Goal: Task Accomplishment & Management: Manage account settings

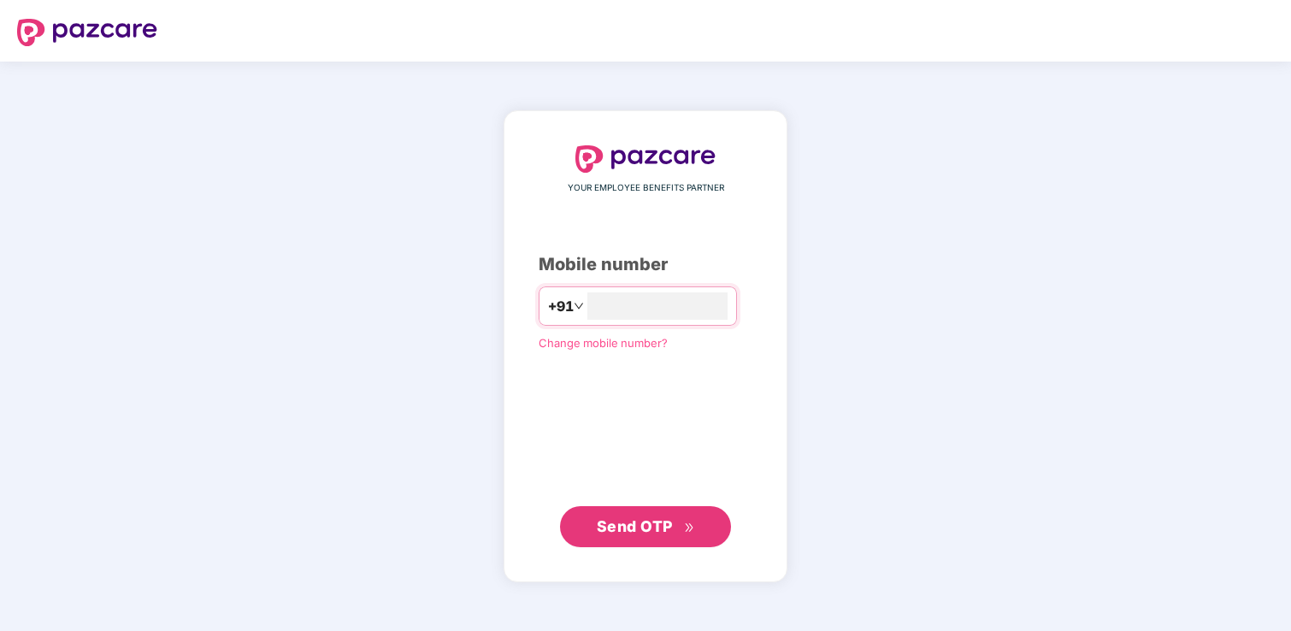
type input "**********"
click at [622, 533] on span "Send OTP" at bounding box center [635, 525] width 76 height 18
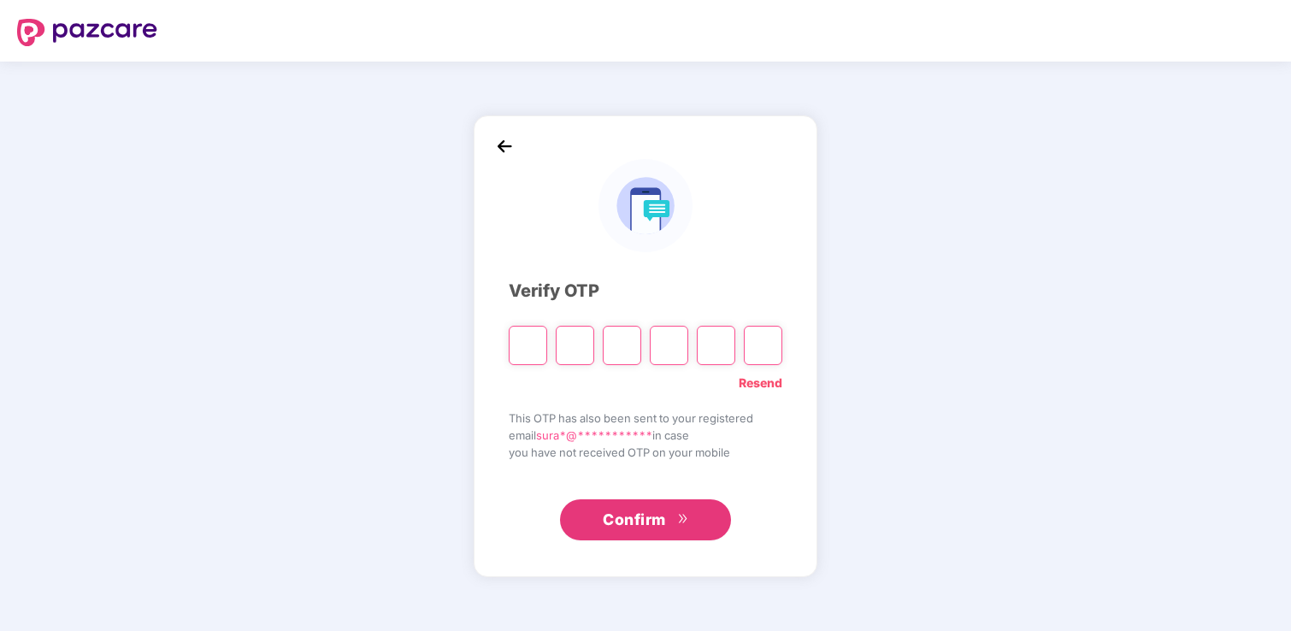
type input "*"
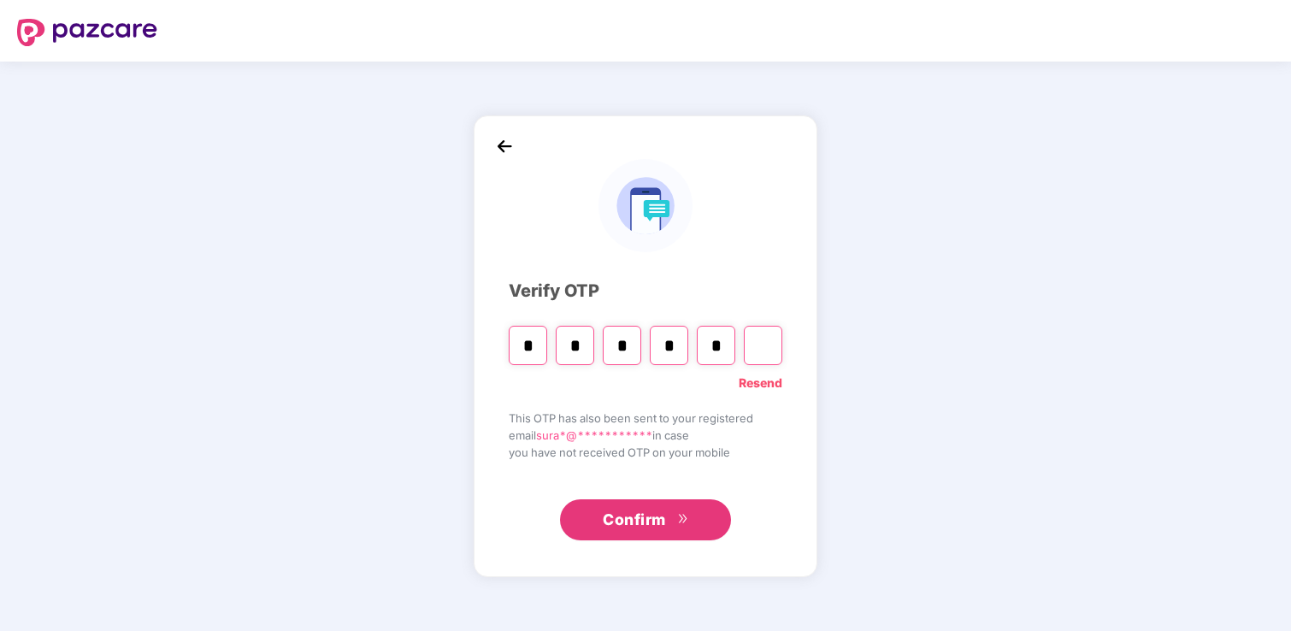
type input "*"
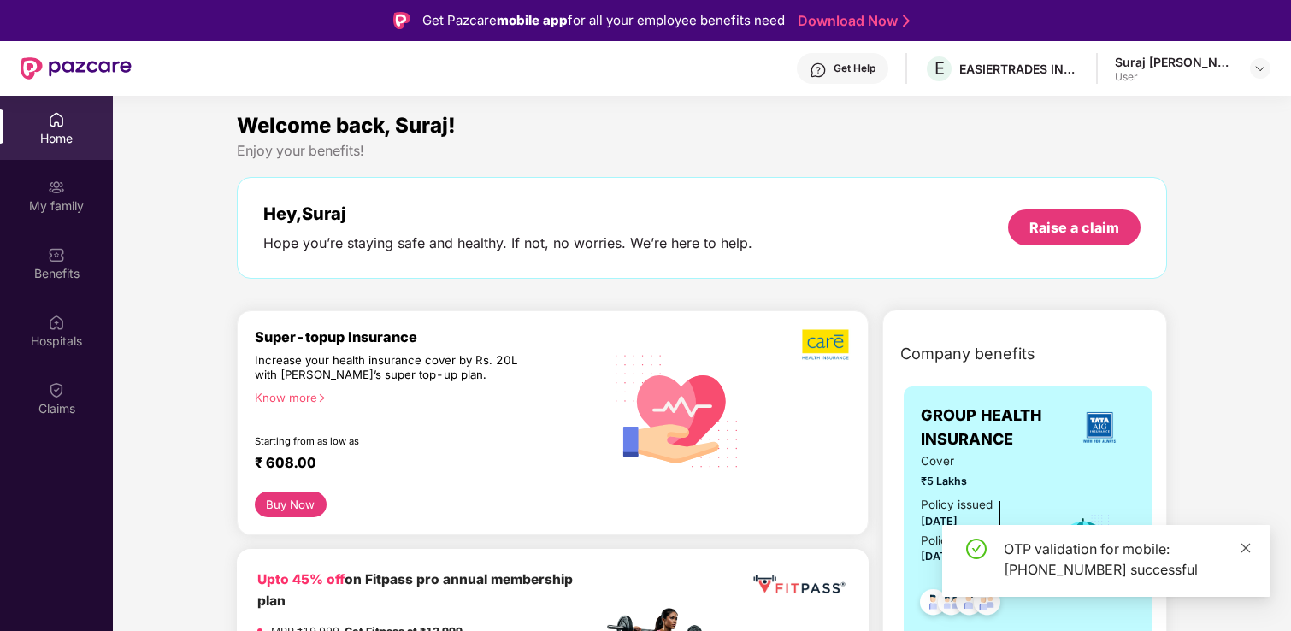
click at [1249, 544] on icon "close" at bounding box center [1246, 547] width 9 height 9
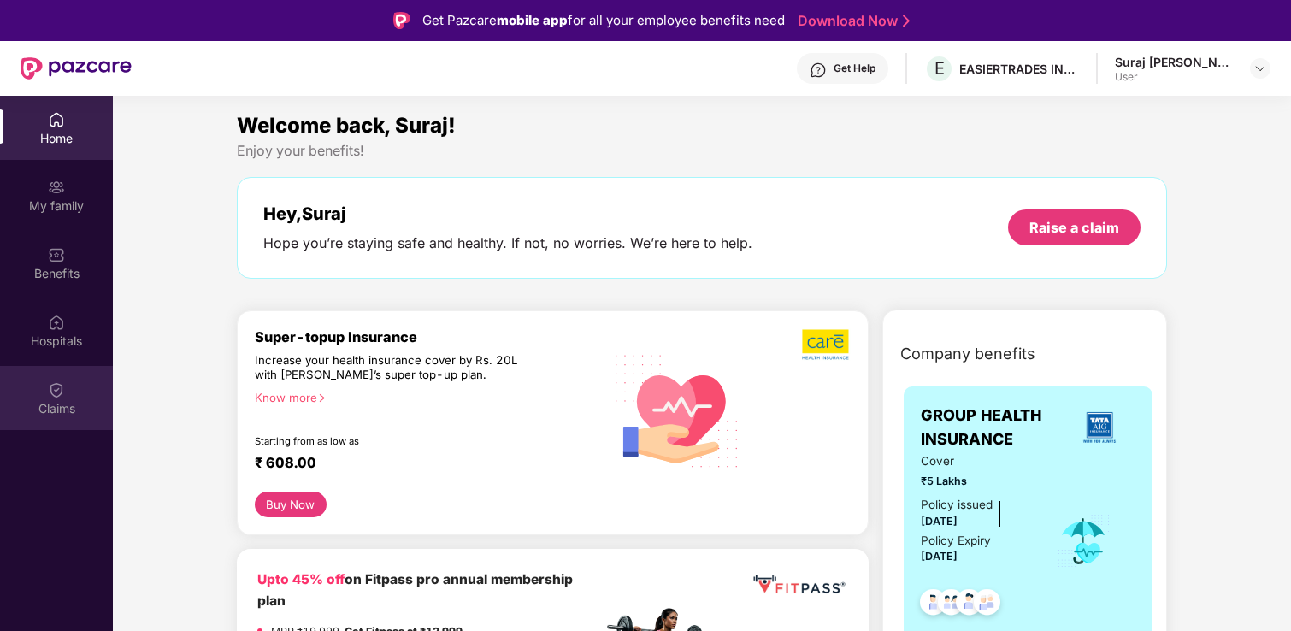
click at [27, 389] on div "Claims" at bounding box center [56, 398] width 113 height 64
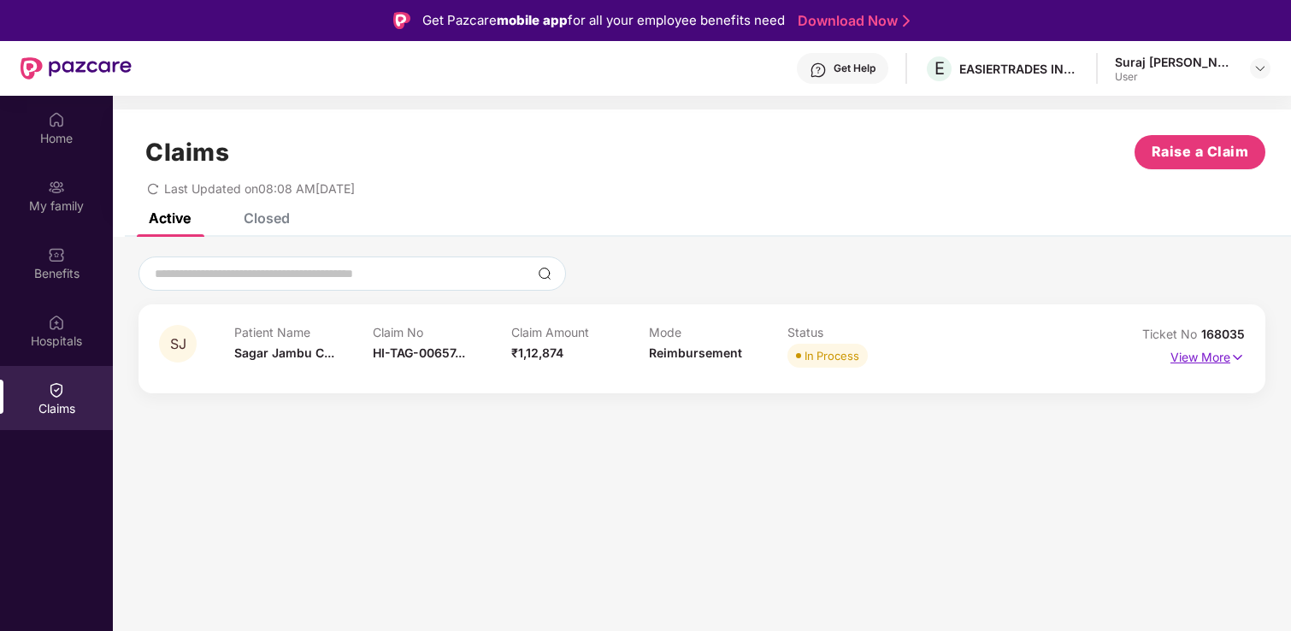
click at [1183, 354] on p "View More" at bounding box center [1208, 355] width 74 height 23
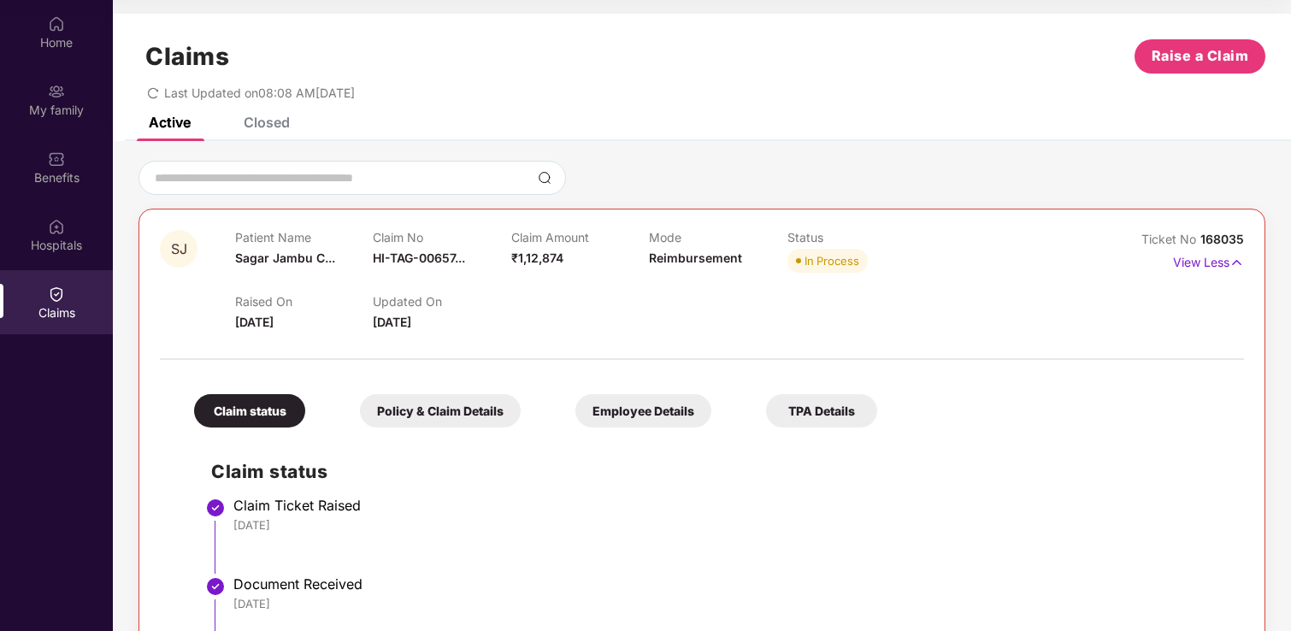
click at [477, 411] on div "Policy & Claim Details" at bounding box center [440, 410] width 161 height 33
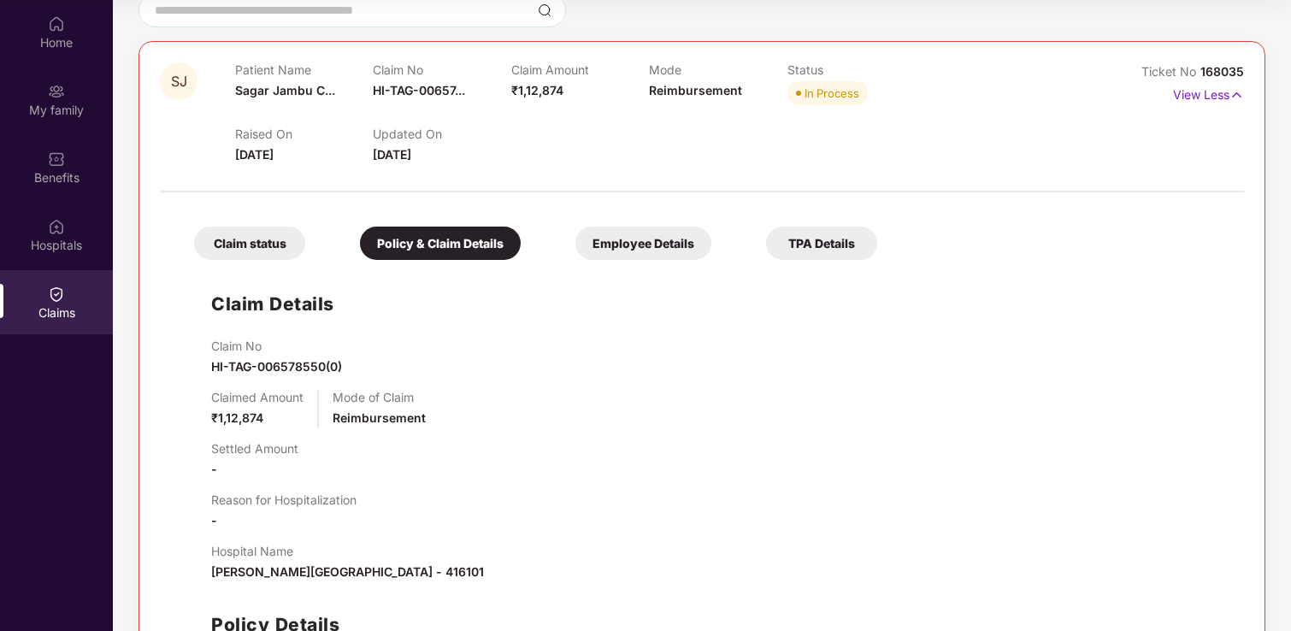
scroll to position [272, 0]
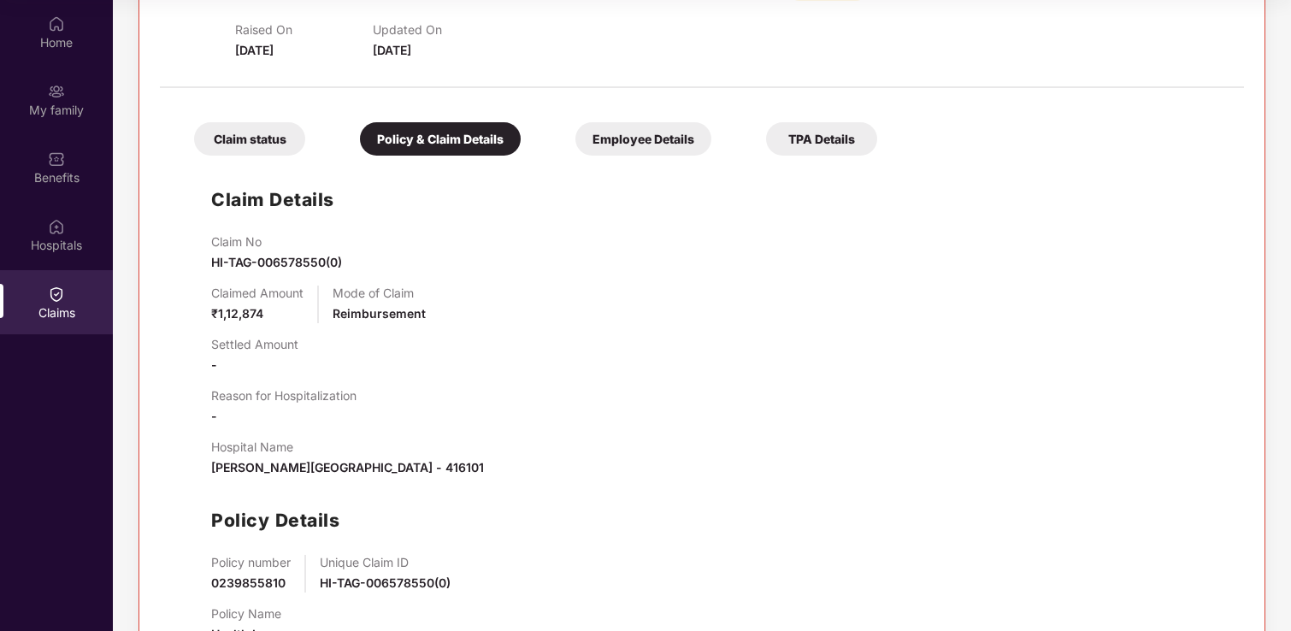
click at [645, 148] on div "Employee Details" at bounding box center [644, 138] width 136 height 33
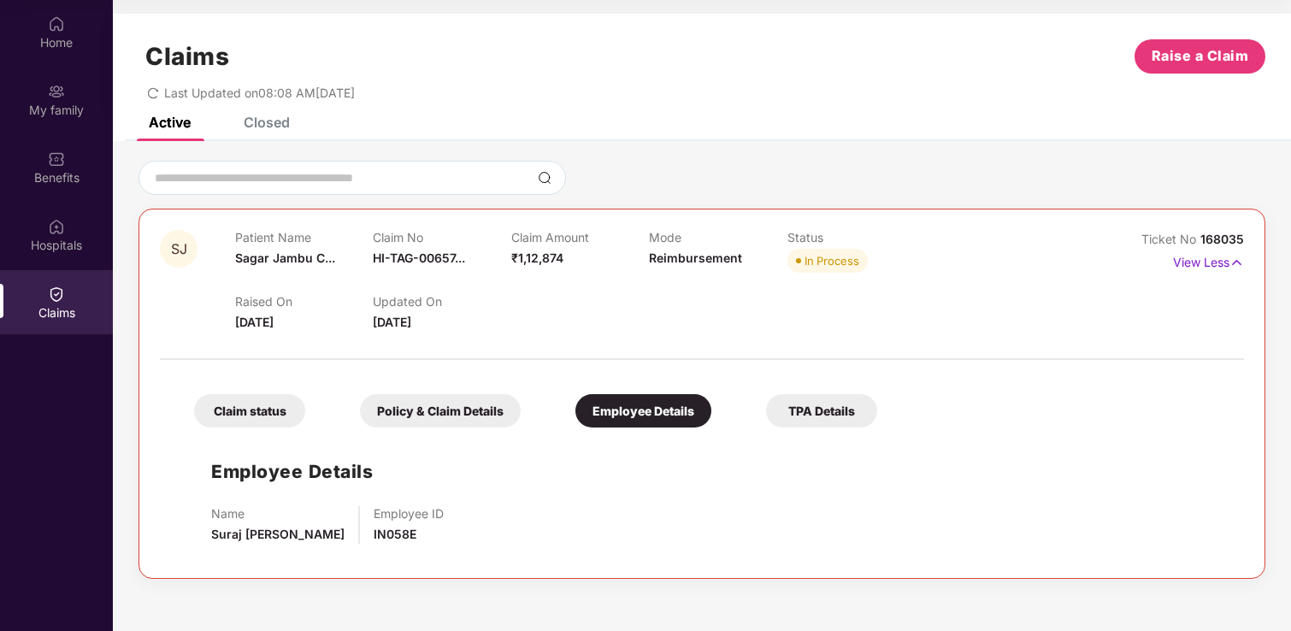
scroll to position [0, 0]
click at [63, 86] on img at bounding box center [56, 91] width 17 height 17
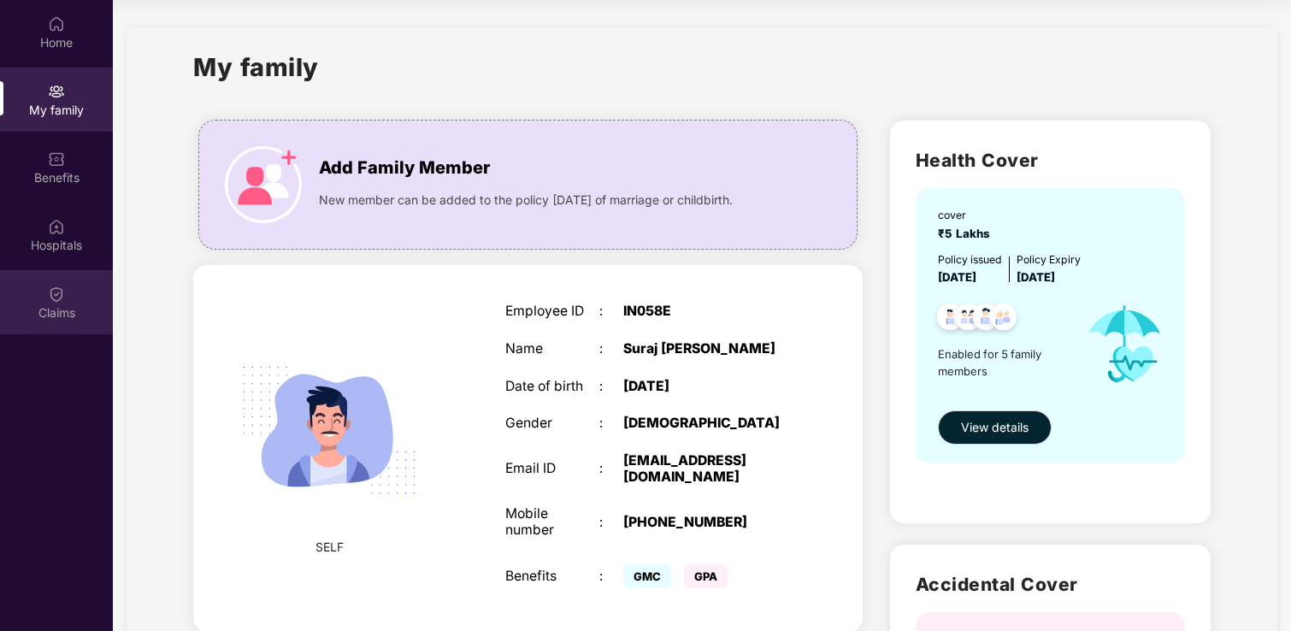
click at [82, 298] on div "Claims" at bounding box center [56, 302] width 113 height 64
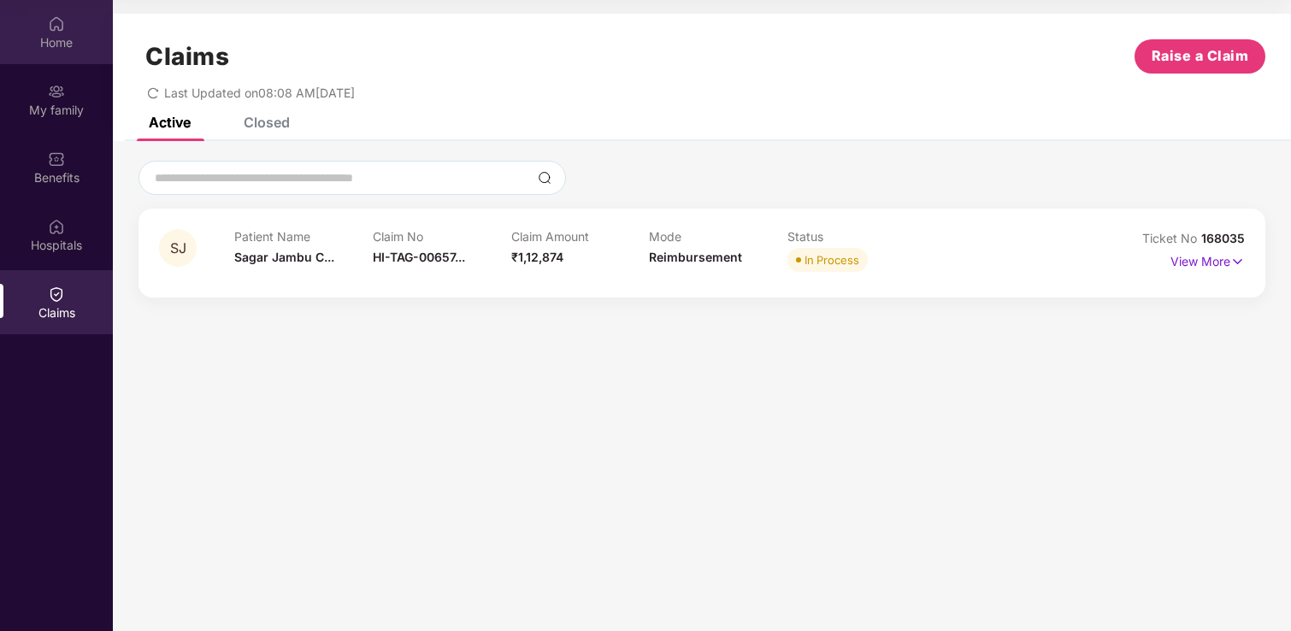
click at [60, 22] on img at bounding box center [56, 23] width 17 height 17
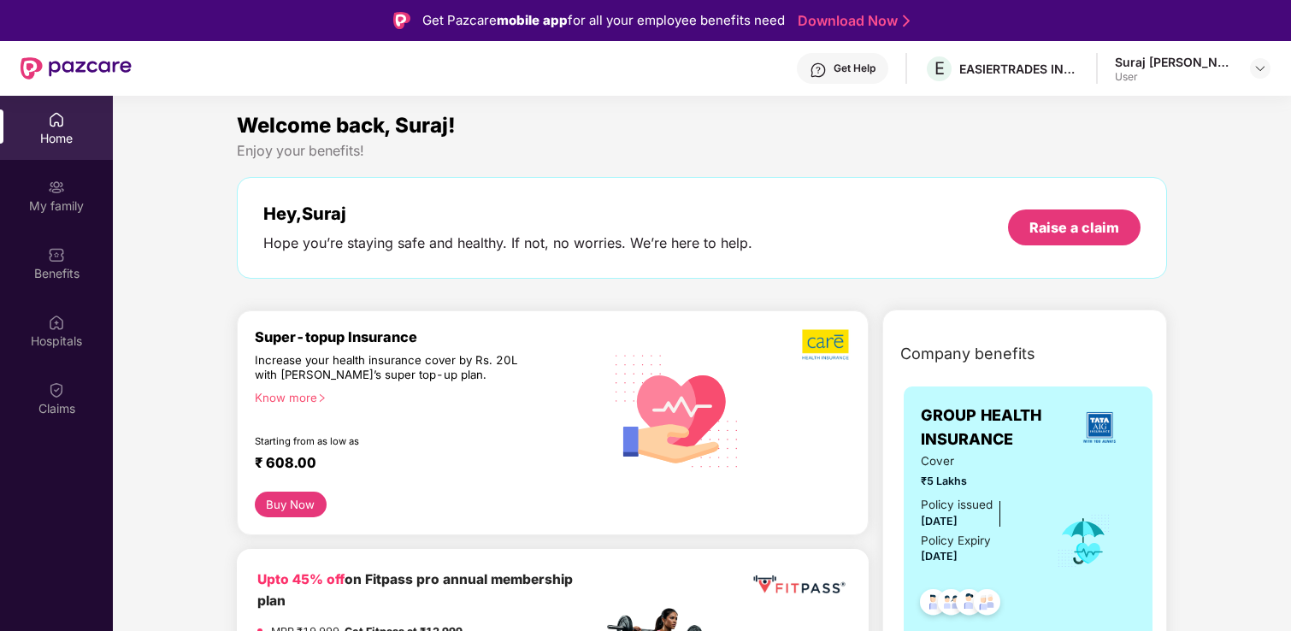
click at [1213, 68] on div "Suraj [PERSON_NAME]" at bounding box center [1175, 62] width 120 height 16
click at [1265, 64] on img at bounding box center [1261, 69] width 14 height 14
click at [1186, 145] on div "Logout S Suraj [PERSON_NAME] User" at bounding box center [1180, 135] width 222 height 106
click at [1248, 75] on div "Suraj [PERSON_NAME] User" at bounding box center [1193, 69] width 156 height 30
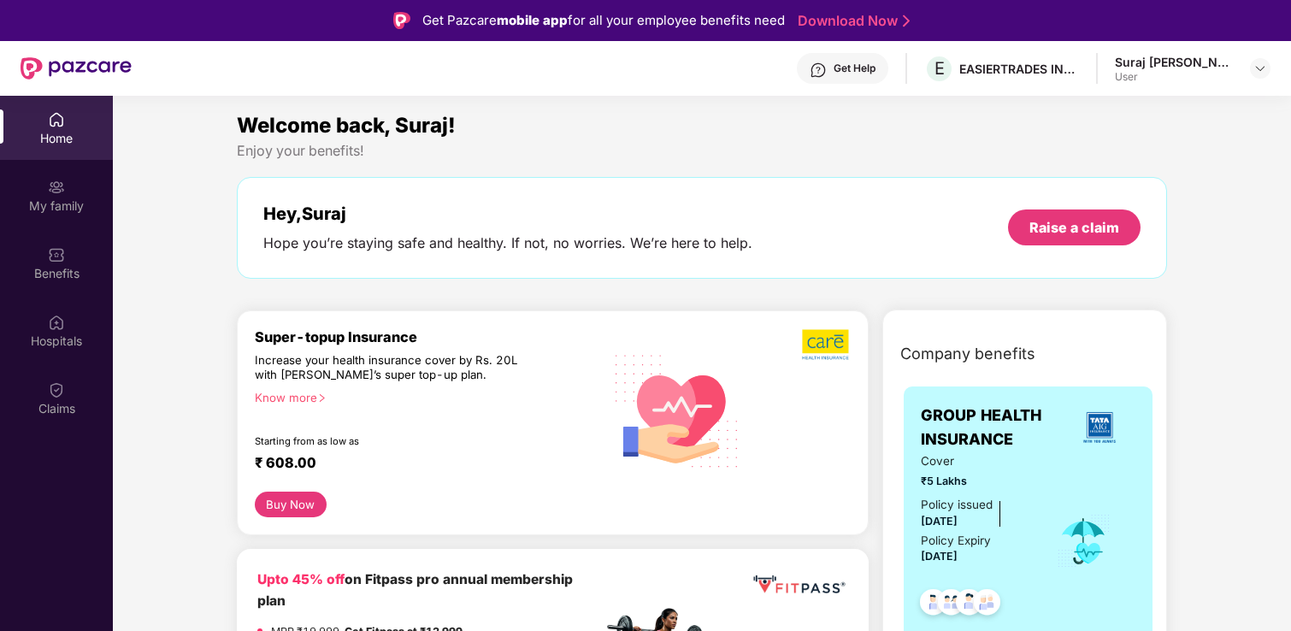
click at [1226, 63] on div "Suraj [PERSON_NAME]" at bounding box center [1175, 62] width 120 height 16
click at [1269, 76] on div at bounding box center [1260, 68] width 21 height 21
click at [1264, 73] on img at bounding box center [1261, 69] width 14 height 14
click at [1174, 115] on div "Logout" at bounding box center [1180, 108] width 222 height 33
